Goal: Information Seeking & Learning: Learn about a topic

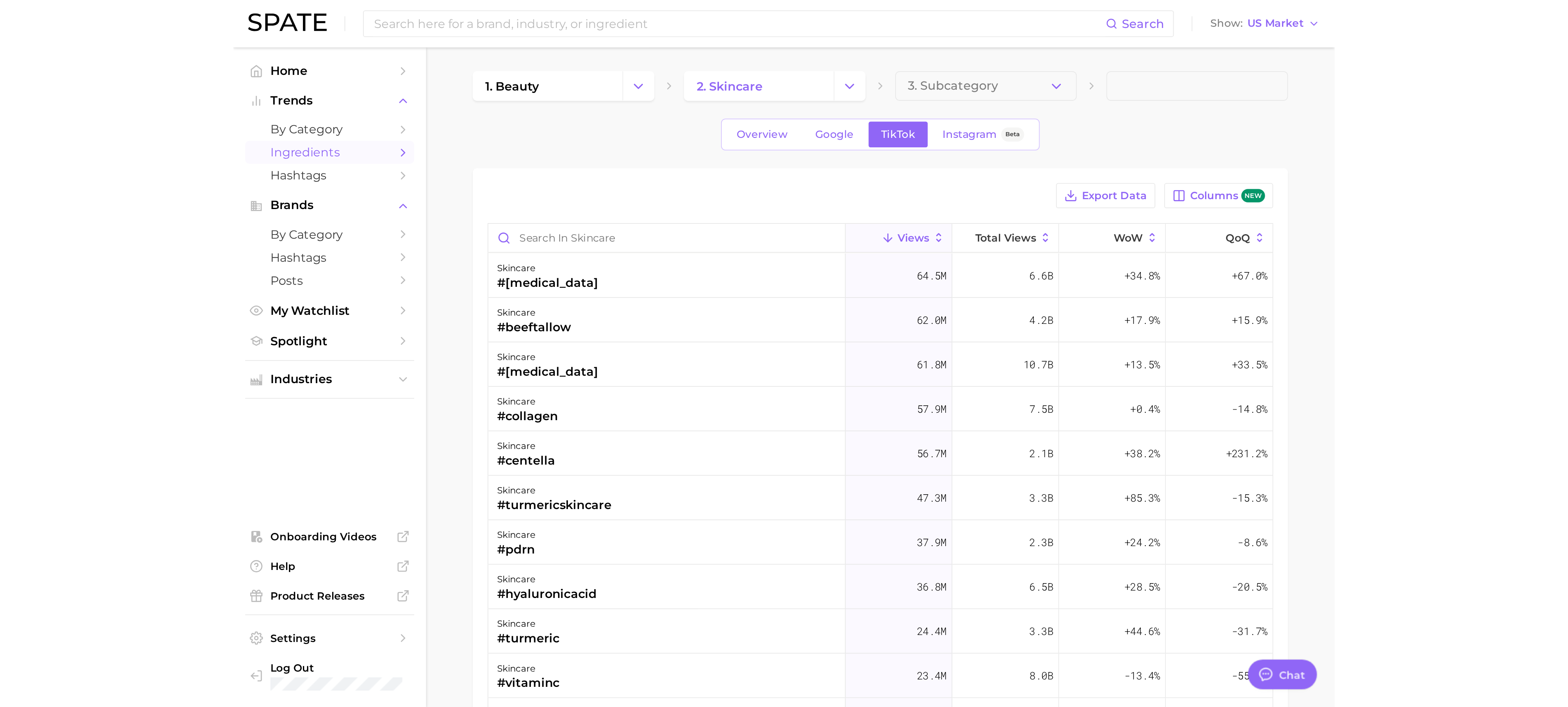
scroll to position [324, 0]
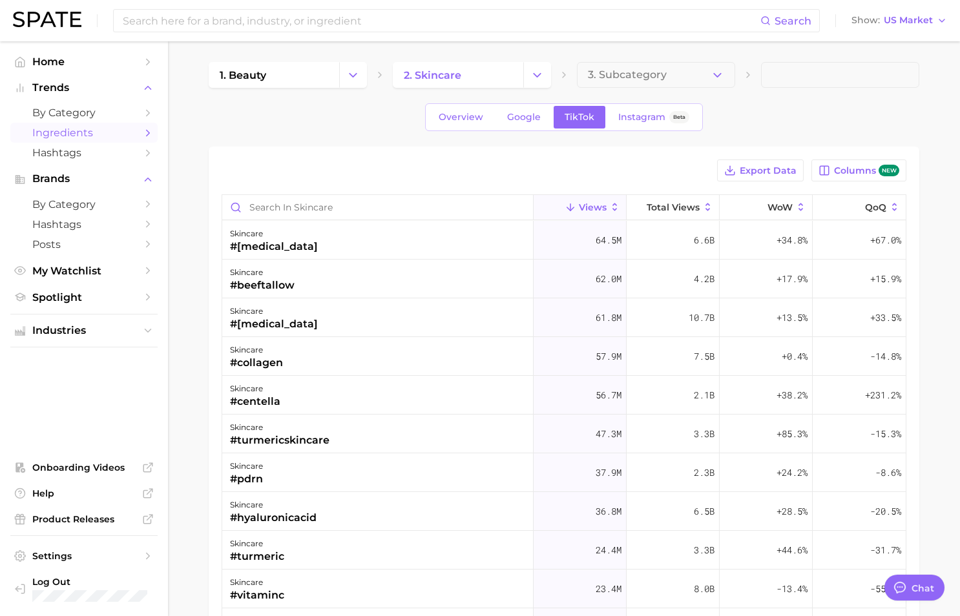
type textarea "x"
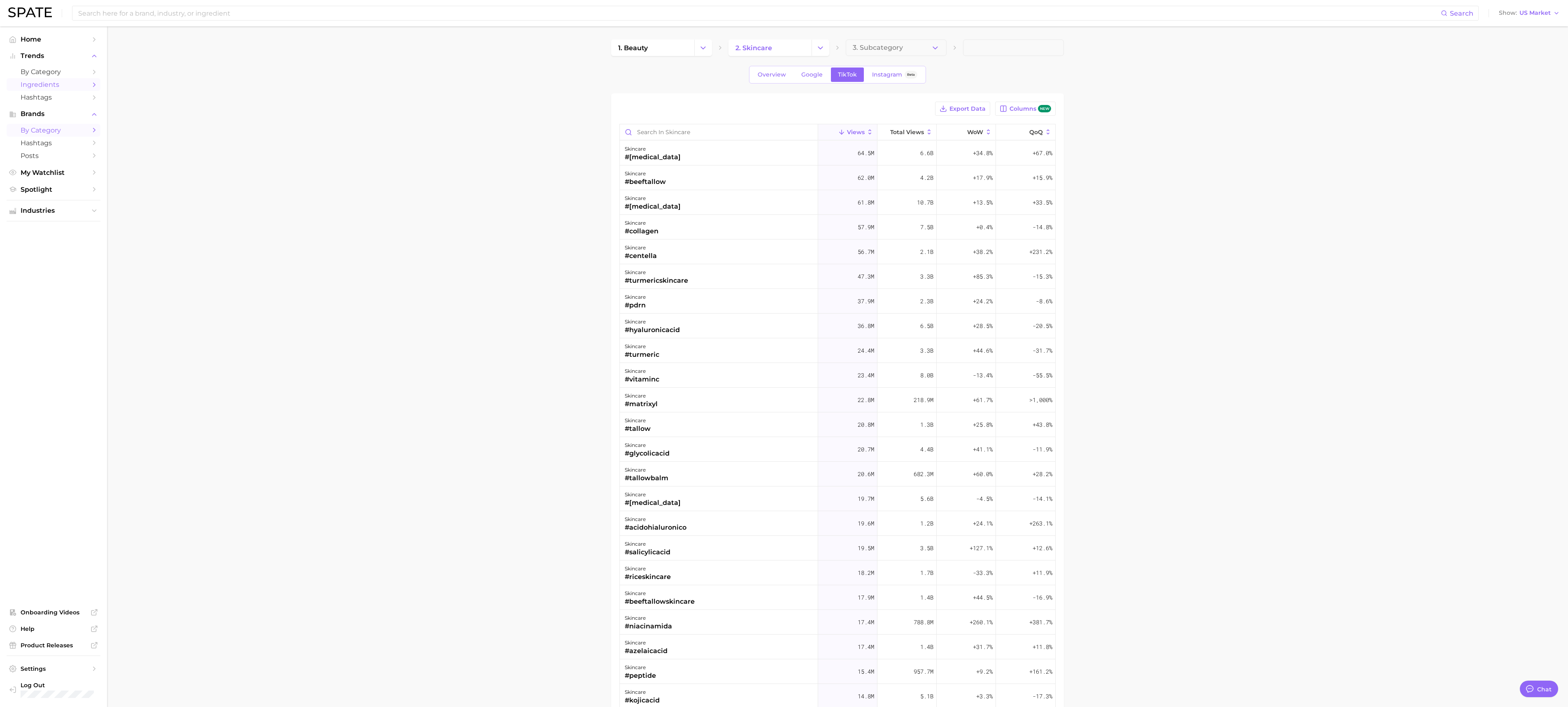
click at [53, 131] on span "by Category" at bounding box center [53, 130] width 66 height 8
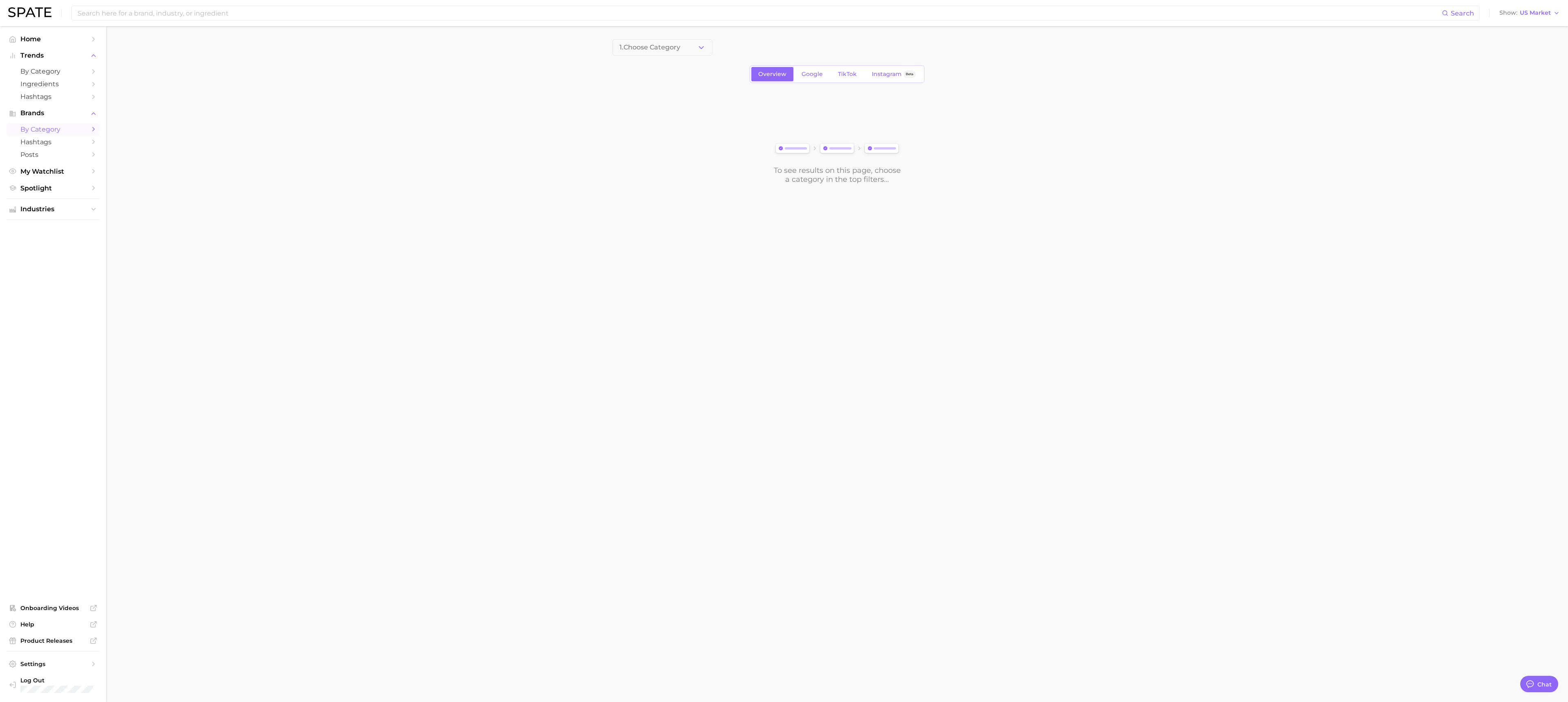
click at [92, 128] on icon "Sidebar" at bounding box center [94, 129] width 8 height 8
click at [607, 48] on span "1. Choose Category" at bounding box center [650, 47] width 61 height 8
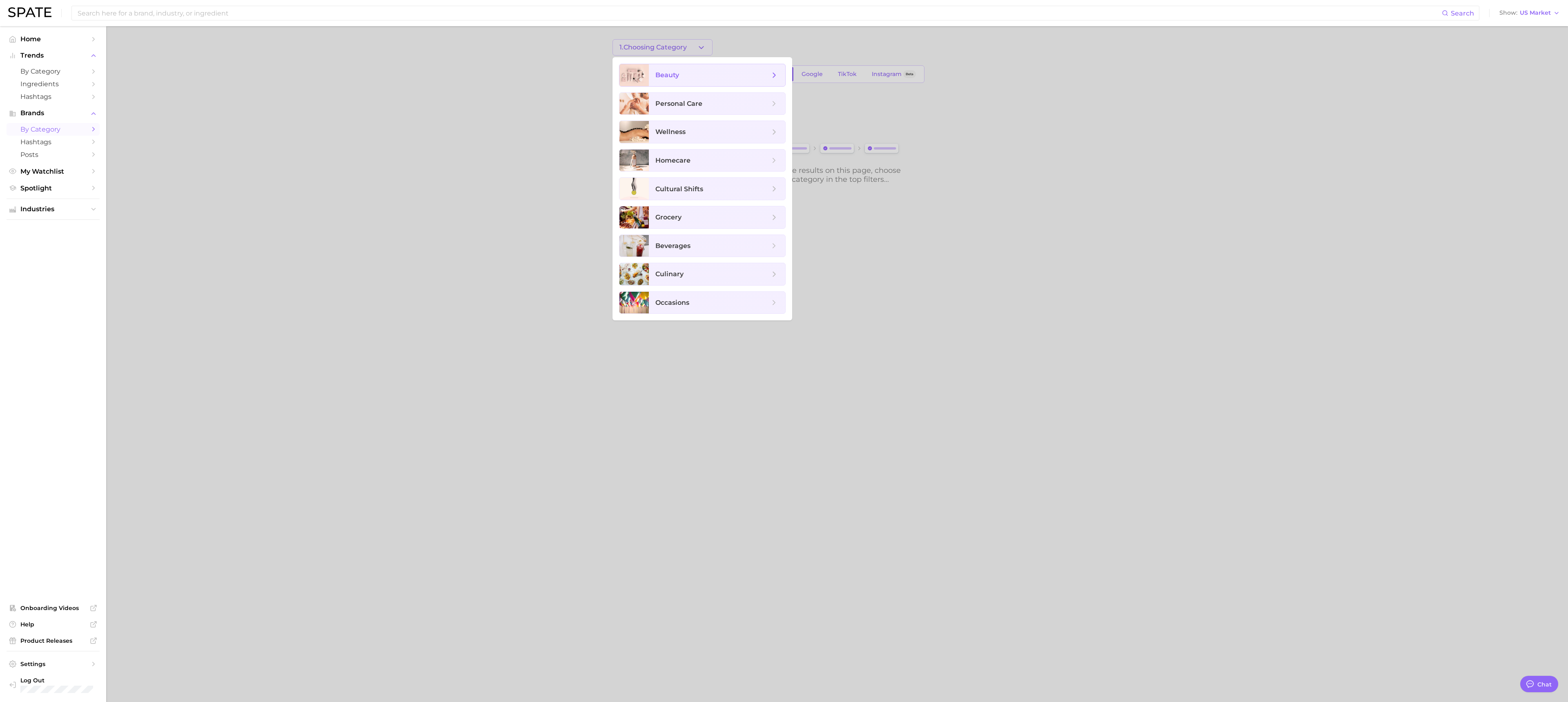
click at [607, 73] on span "beauty" at bounding box center [667, 75] width 23 height 8
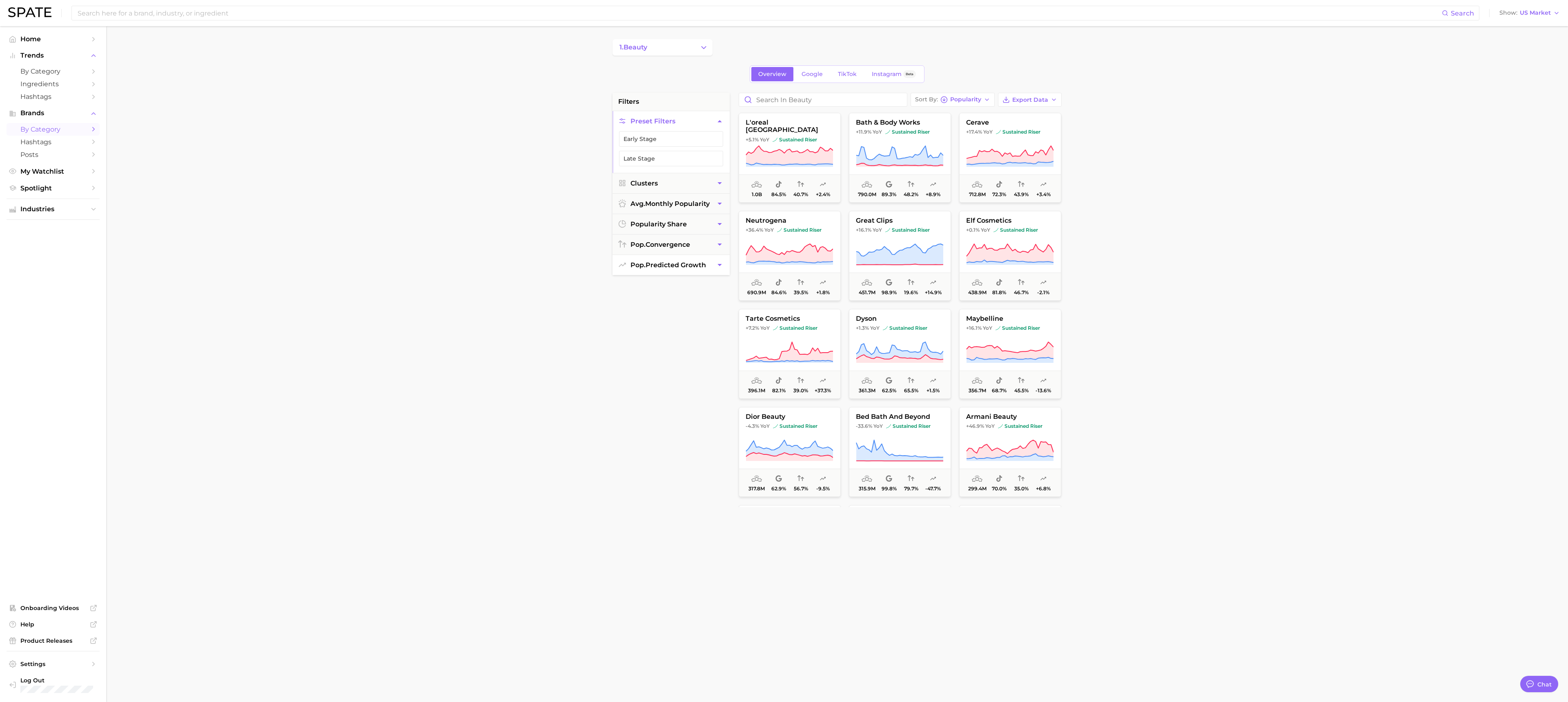
click at [607, 275] on button "pop. predicted growth" at bounding box center [671, 265] width 117 height 20
click at [497, 257] on main "1. beauty Overview Google TikTok Instagram Beta filters Preset Filters Clusters…" at bounding box center [837, 336] width 1462 height 620
click at [489, 230] on main "1. beauty Overview Google TikTok Instagram Beta filters Preset Filters Clusters…" at bounding box center [837, 336] width 1462 height 620
click at [607, 162] on button "avg. monthly popularity" at bounding box center [671, 162] width 117 height 20
click at [607, 163] on button "avg. monthly popularity" at bounding box center [671, 162] width 117 height 20
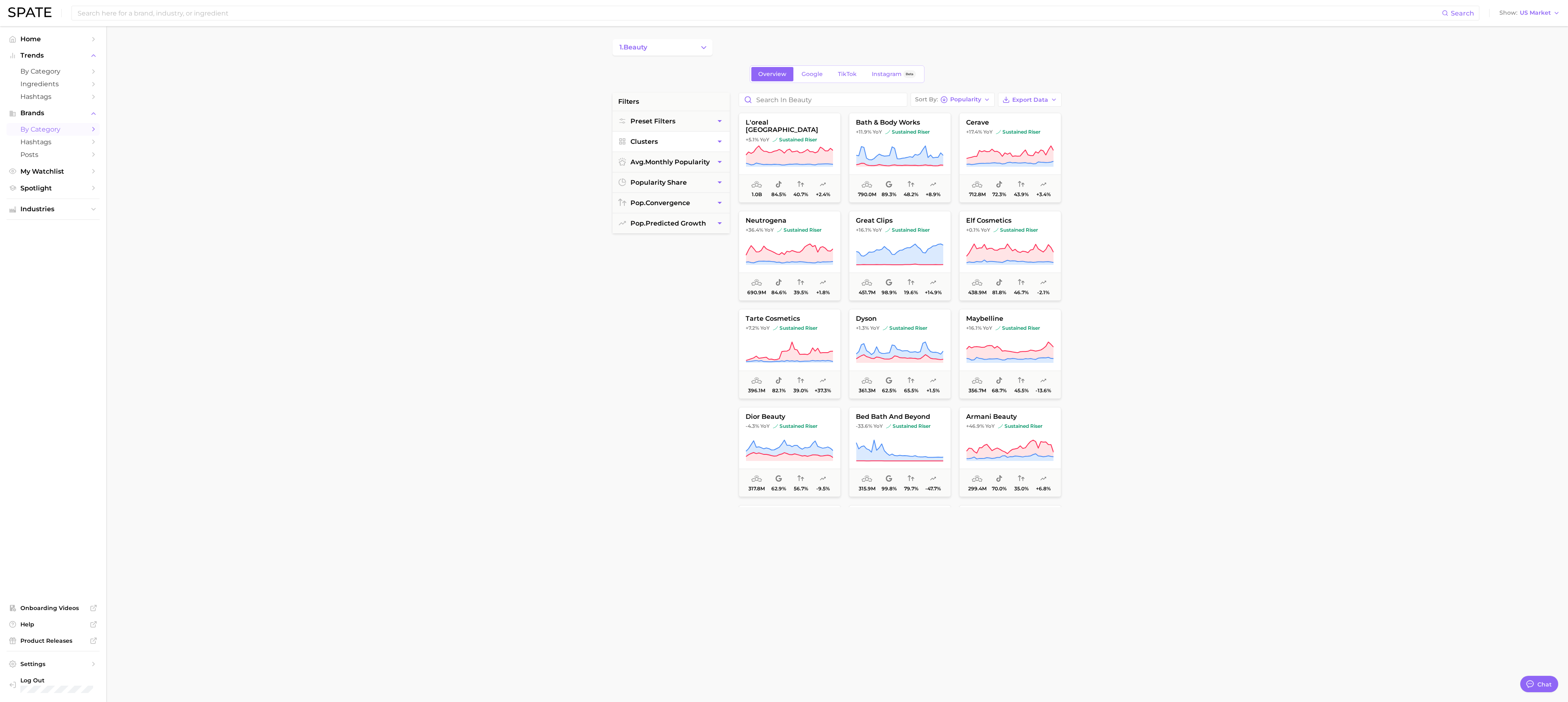
click at [607, 142] on button "Clusters" at bounding box center [671, 142] width 117 height 20
click at [607, 166] on button "sustained riser" at bounding box center [671, 159] width 104 height 16
click at [607, 180] on button "seasonal riser" at bounding box center [671, 179] width 104 height 16
click at [607, 199] on button "rising star" at bounding box center [671, 199] width 104 height 16
click at [509, 212] on main "1. beauty Overview Google TikTok Instagram Beta filters 3 Filter s Preset Filte…" at bounding box center [837, 336] width 1462 height 620
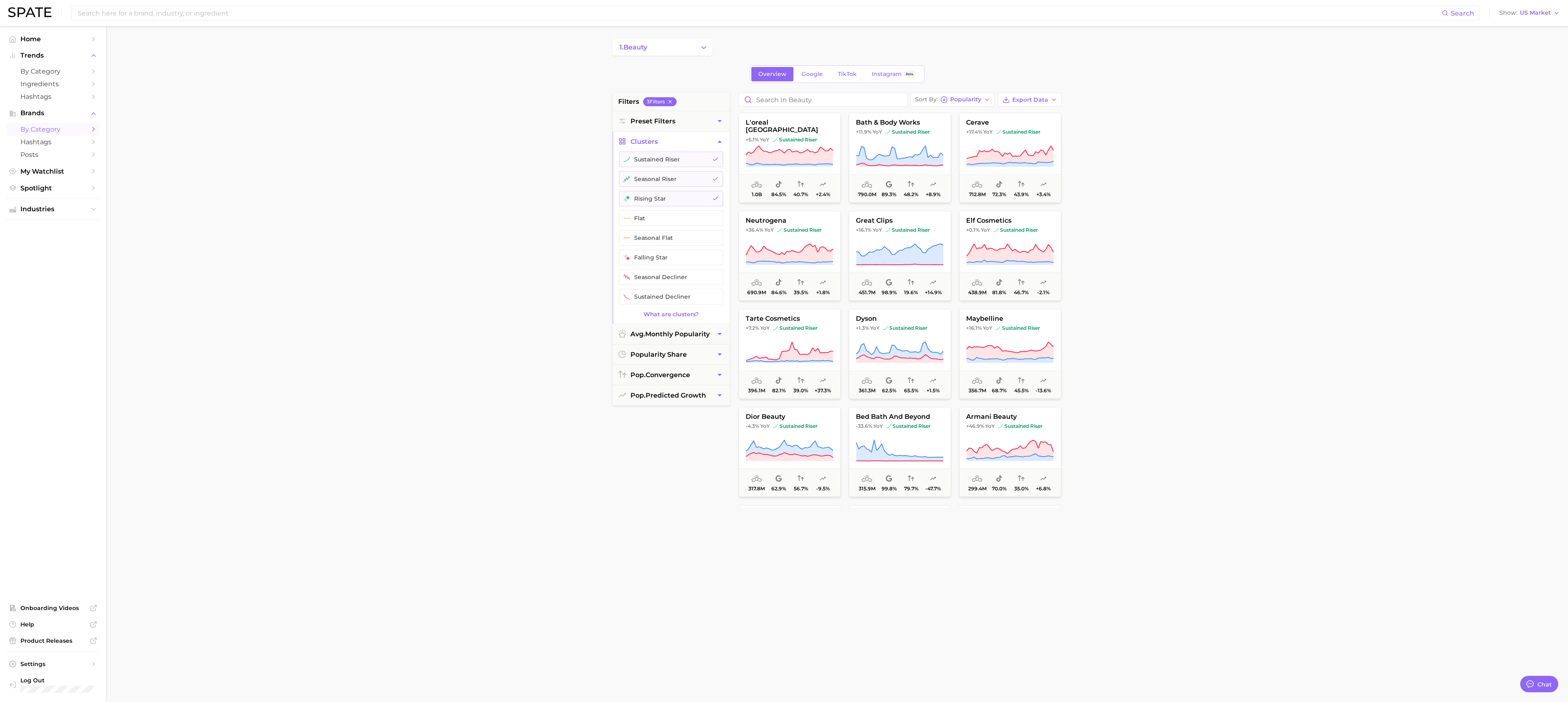
click at [381, 134] on main "1. beauty Overview Google TikTok Instagram Beta filters 3 Filter s Preset Filte…" at bounding box center [837, 336] width 1462 height 620
click at [607, 252] on main "1. beauty Overview Google TikTok Instagram Beta filters 3 Filter s Preset Filte…" at bounding box center [837, 336] width 1462 height 620
click at [607, 99] on span "Export Data" at bounding box center [1030, 99] width 36 height 7
click at [607, 118] on span "Card Data CSV" at bounding box center [1007, 114] width 43 height 7
click at [607, 103] on icon "button" at bounding box center [1006, 100] width 8 height 8
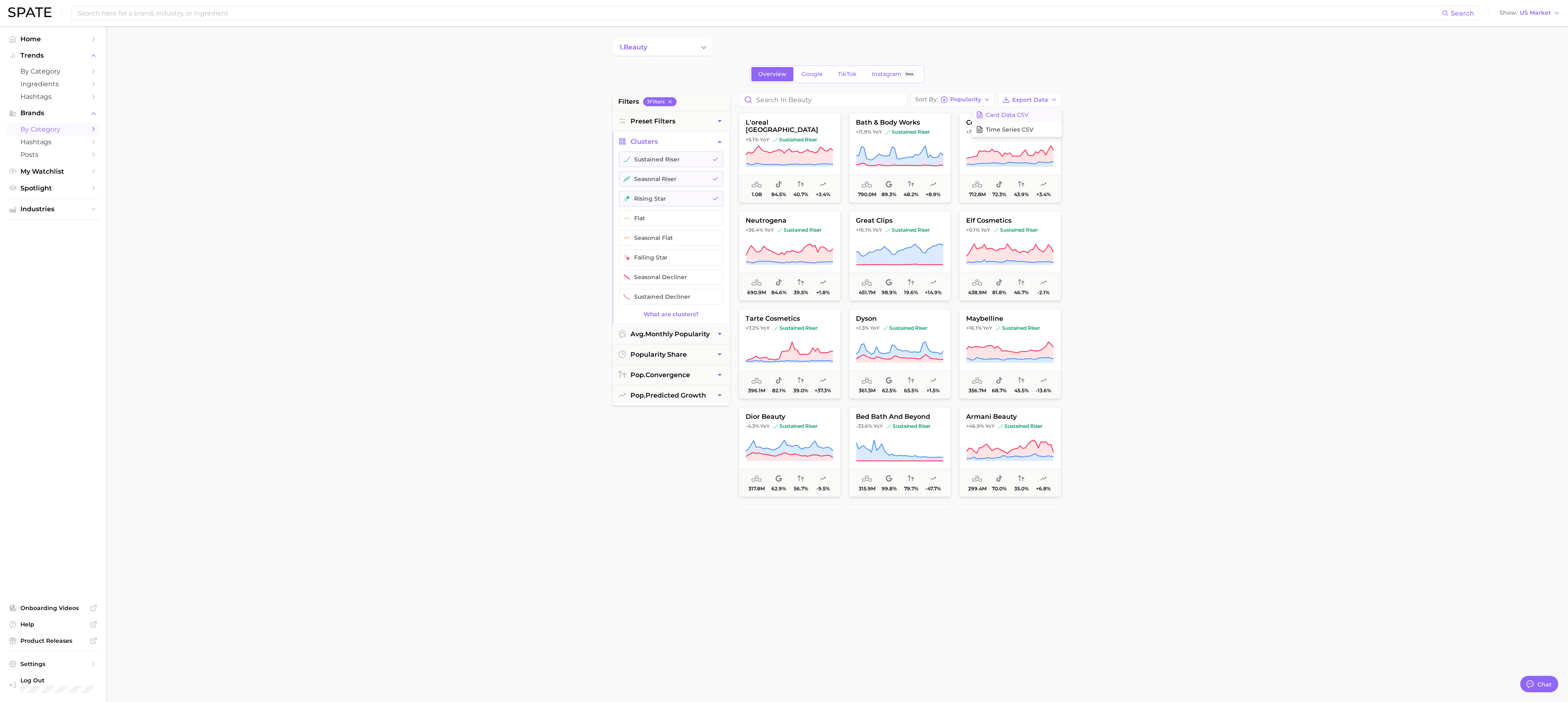
click at [607, 116] on span "Card Data CSV" at bounding box center [1007, 114] width 43 height 7
click at [607, 179] on main "1. beauty Overview Google TikTok Instagram Beta filters 3 Filter s Preset Filte…" at bounding box center [837, 336] width 1462 height 620
click at [607, 256] on button "falling star" at bounding box center [671, 257] width 104 height 16
click at [607, 277] on button "seasonal decliner" at bounding box center [671, 277] width 104 height 16
click at [607, 303] on button "sustained decliner" at bounding box center [671, 297] width 104 height 16
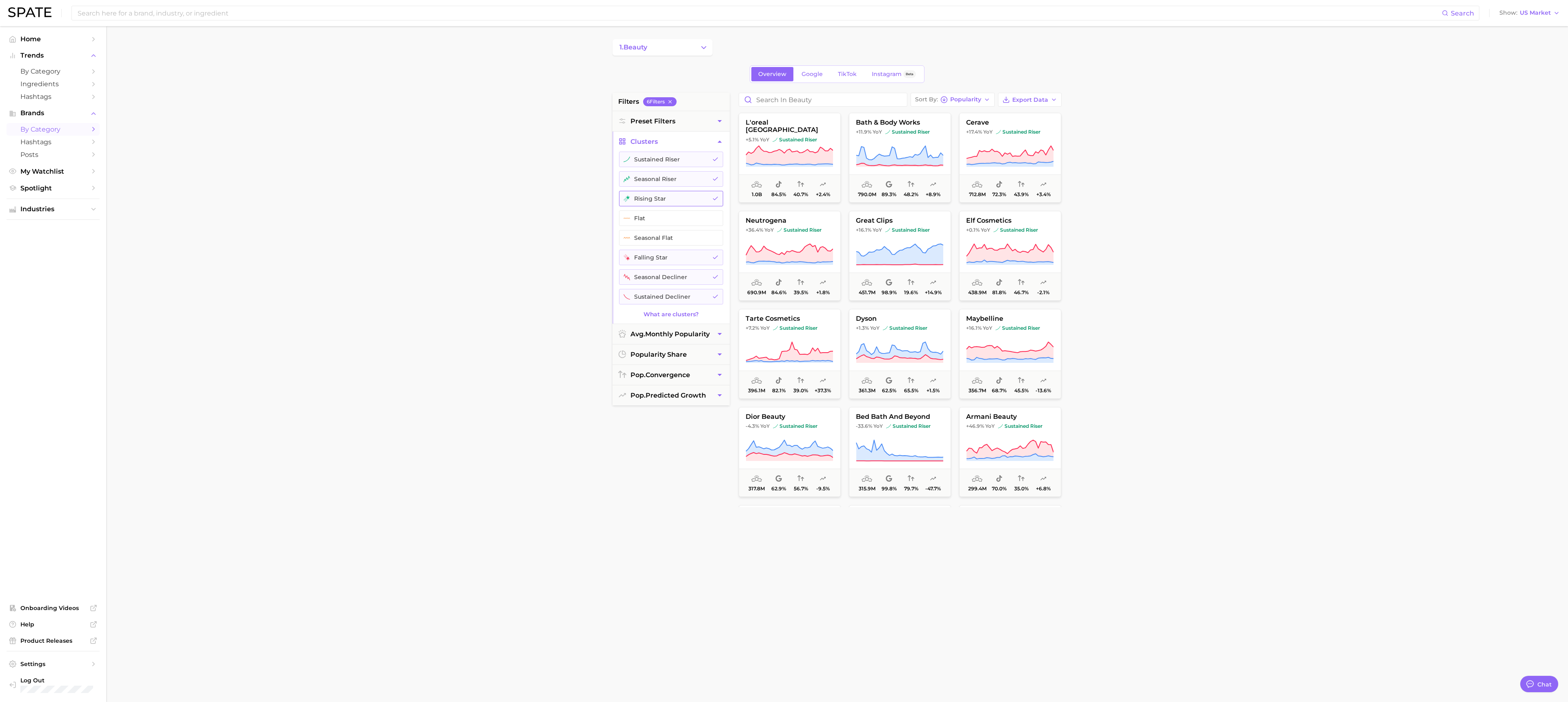
click at [607, 198] on button "rising star" at bounding box center [671, 199] width 104 height 16
click at [607, 187] on button "seasonal riser" at bounding box center [671, 179] width 104 height 16
click at [607, 161] on button "sustained riser" at bounding box center [671, 159] width 104 height 16
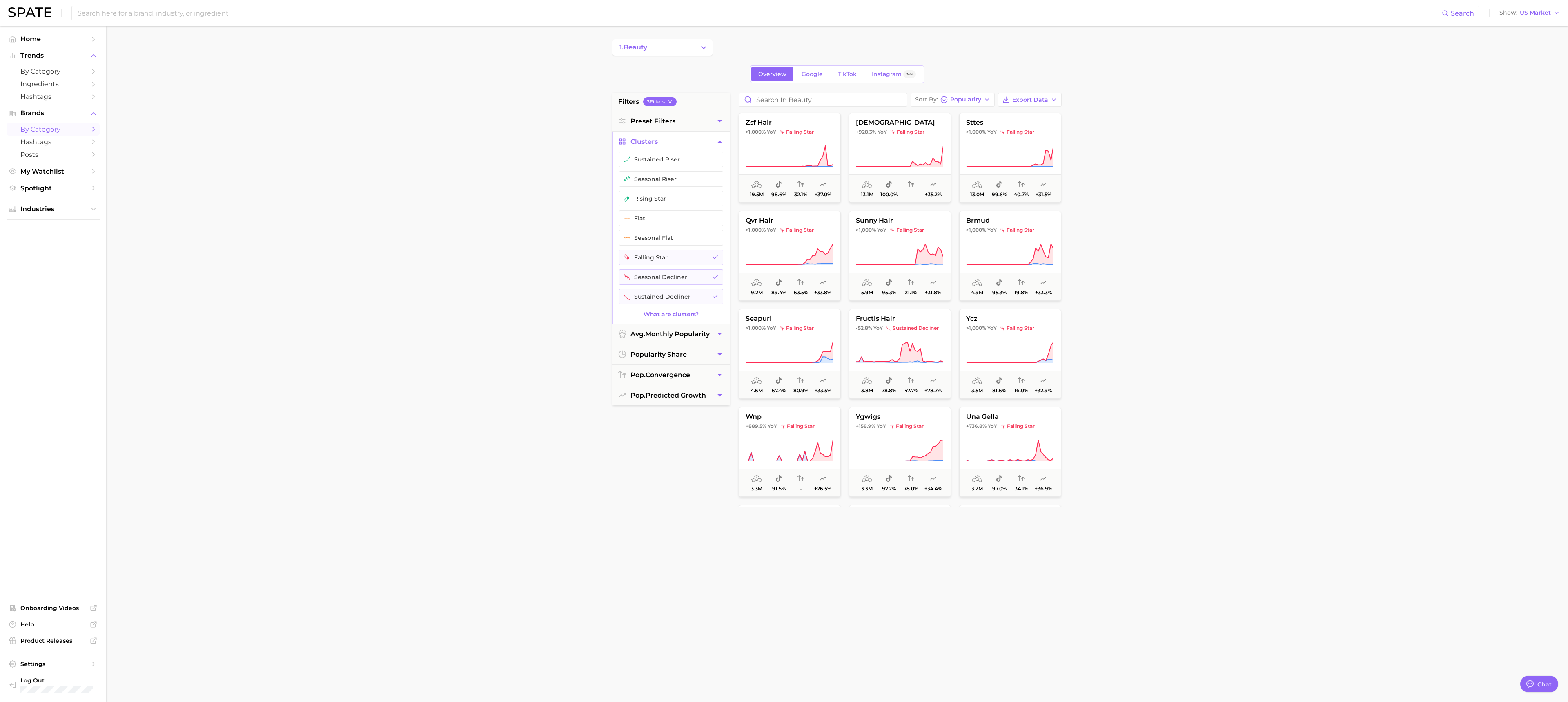
click at [607, 210] on main "1. beauty Overview Google TikTok Instagram Beta filters 3 Filter s Preset Filte…" at bounding box center [837, 336] width 1462 height 620
click at [607, 103] on span "Export Data" at bounding box center [1030, 99] width 36 height 7
click at [607, 116] on button "Card Data CSV" at bounding box center [1017, 114] width 90 height 15
click at [117, 16] on input at bounding box center [759, 13] width 1365 height 14
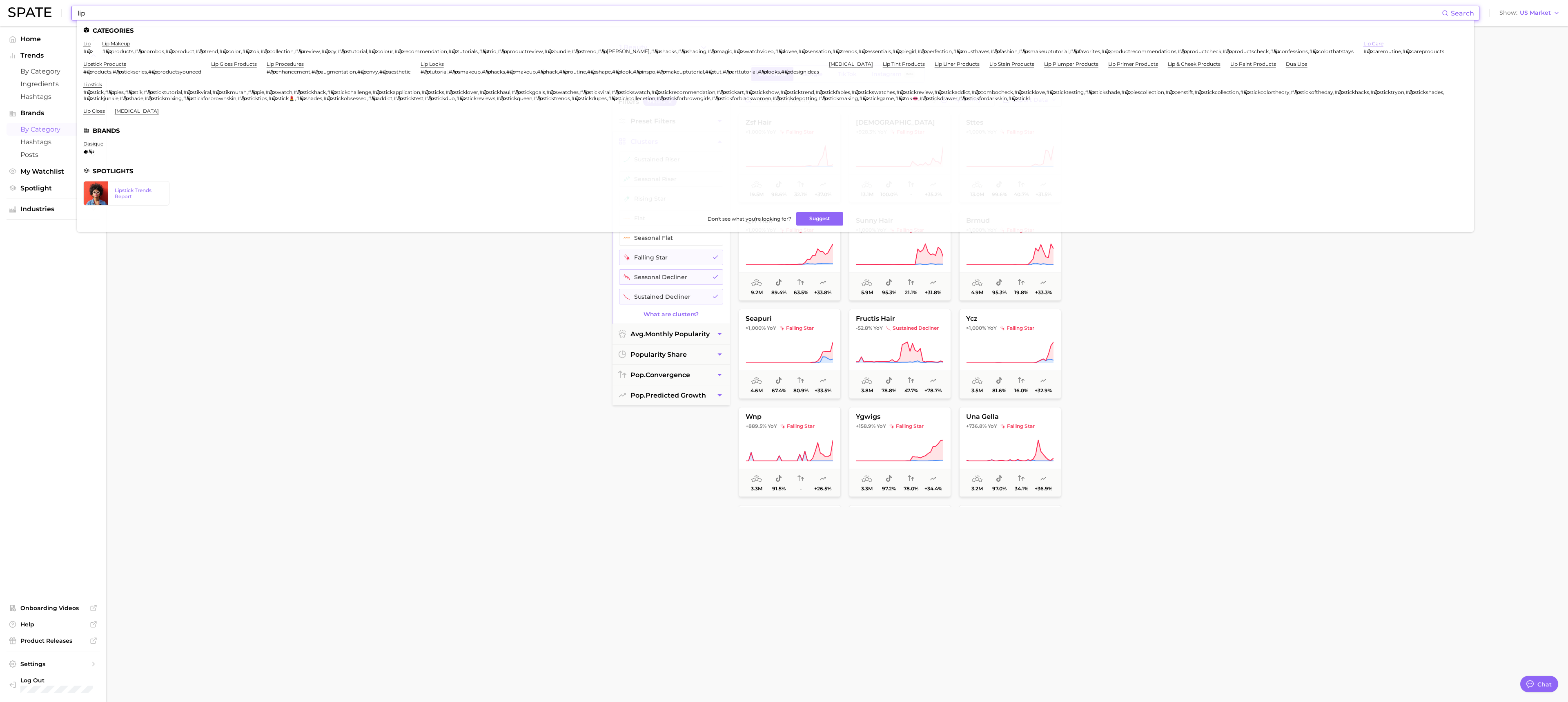
type input "lip"
click at [607, 47] on link "lip care" at bounding box center [1373, 44] width 20 height 6
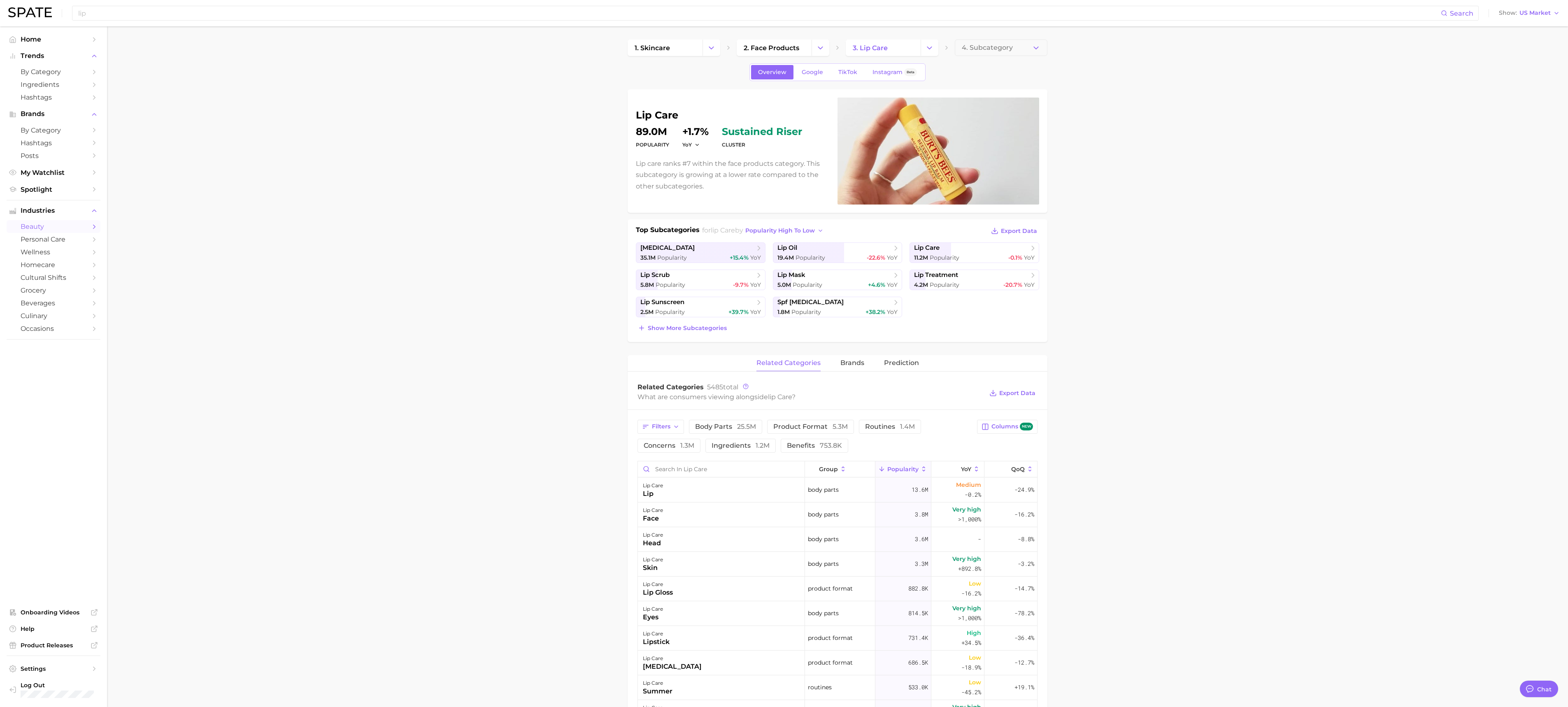
click at [611, 295] on main "1. skincare 2. face products 3. lip care 4. Subcategory Overview Google TikTok …" at bounding box center [837, 622] width 1461 height 1193
click at [611, 255] on div "35.1m Popularity +15.4% YoY" at bounding box center [700, 258] width 120 height 8
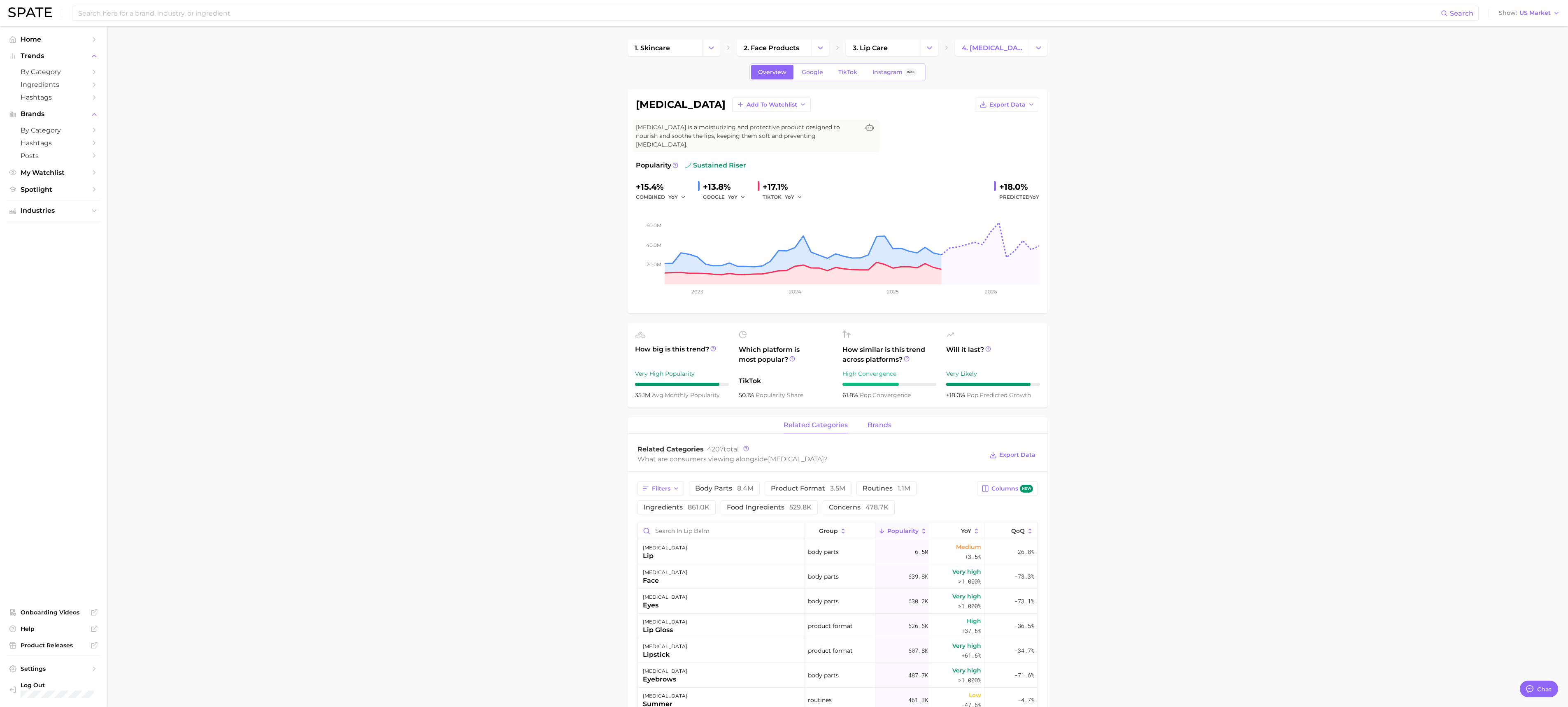
click at [611, 392] on span "brands" at bounding box center [879, 425] width 24 height 8
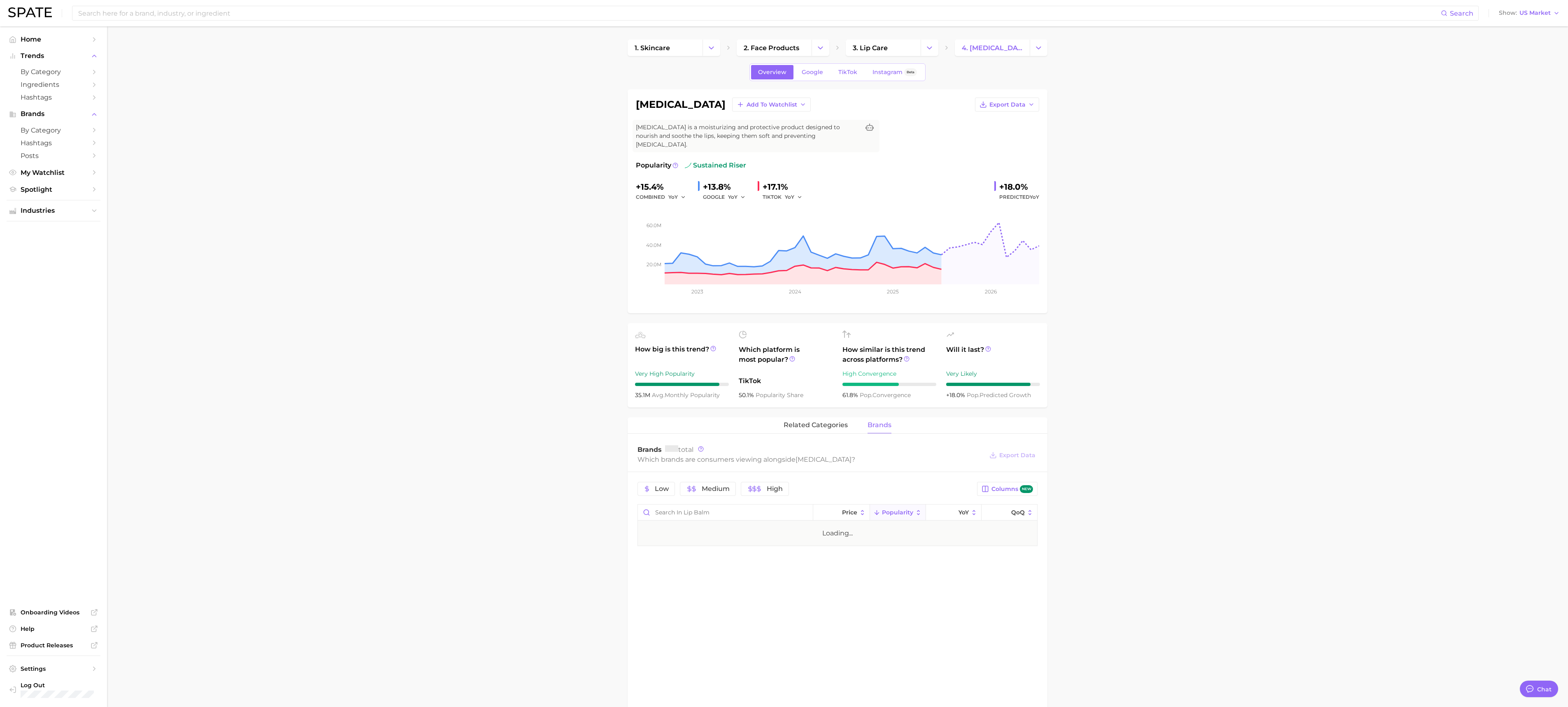
scroll to position [357, 0]
